Goal: Find specific page/section: Find specific page/section

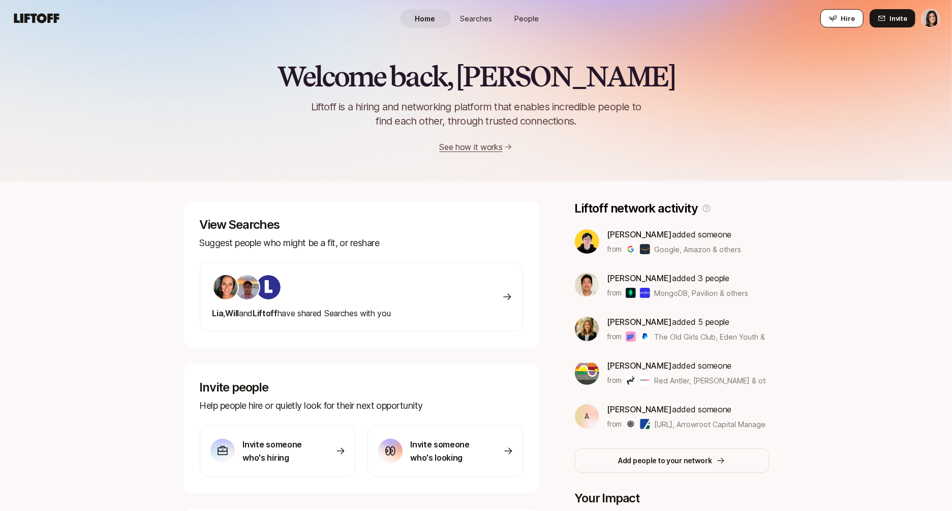
click at [847, 17] on span "Hire" at bounding box center [848, 18] width 14 height 10
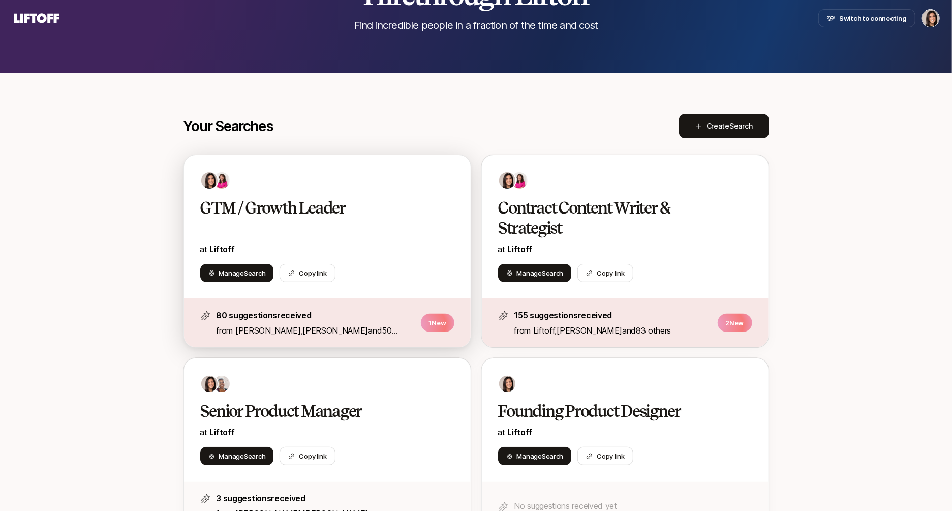
scroll to position [98, 0]
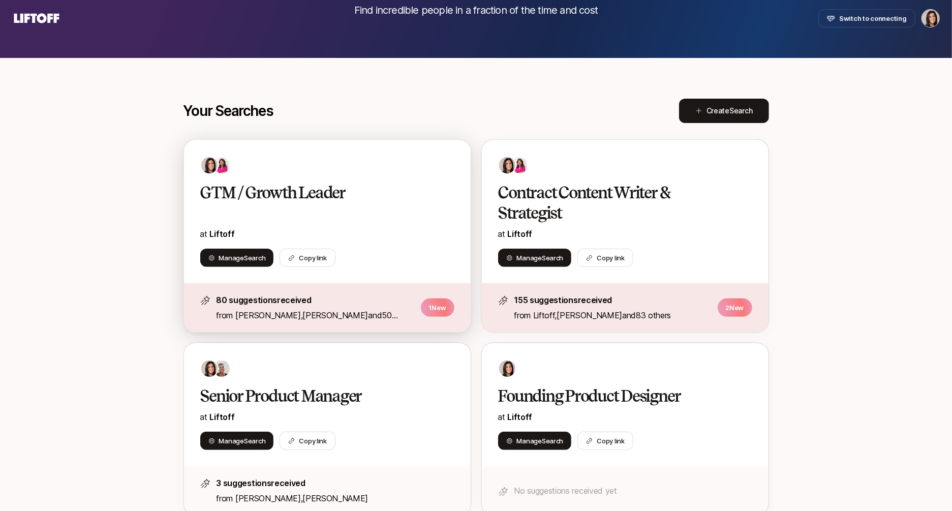
click at [376, 229] on p "at Liftoff" at bounding box center [327, 233] width 254 height 13
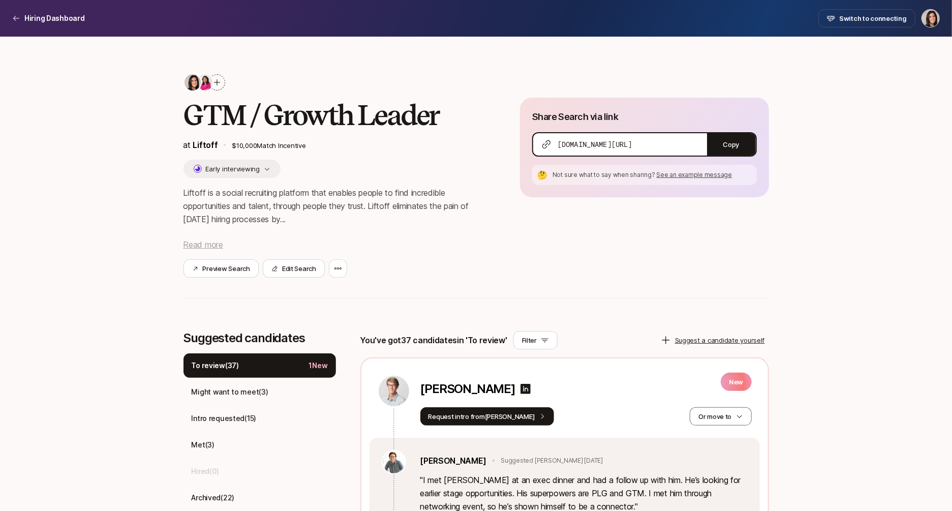
click at [204, 242] on span "Read more" at bounding box center [203, 244] width 40 height 10
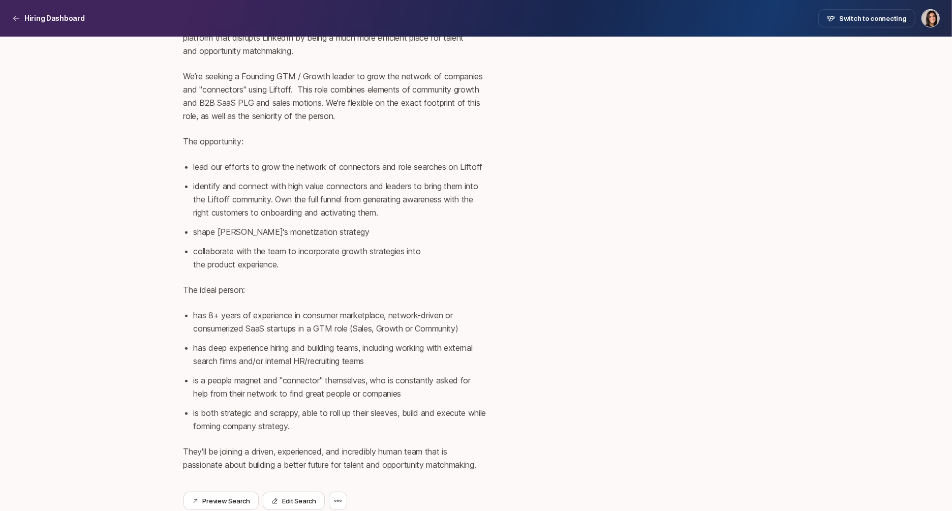
scroll to position [265, 0]
